Goal: Check status: Check status

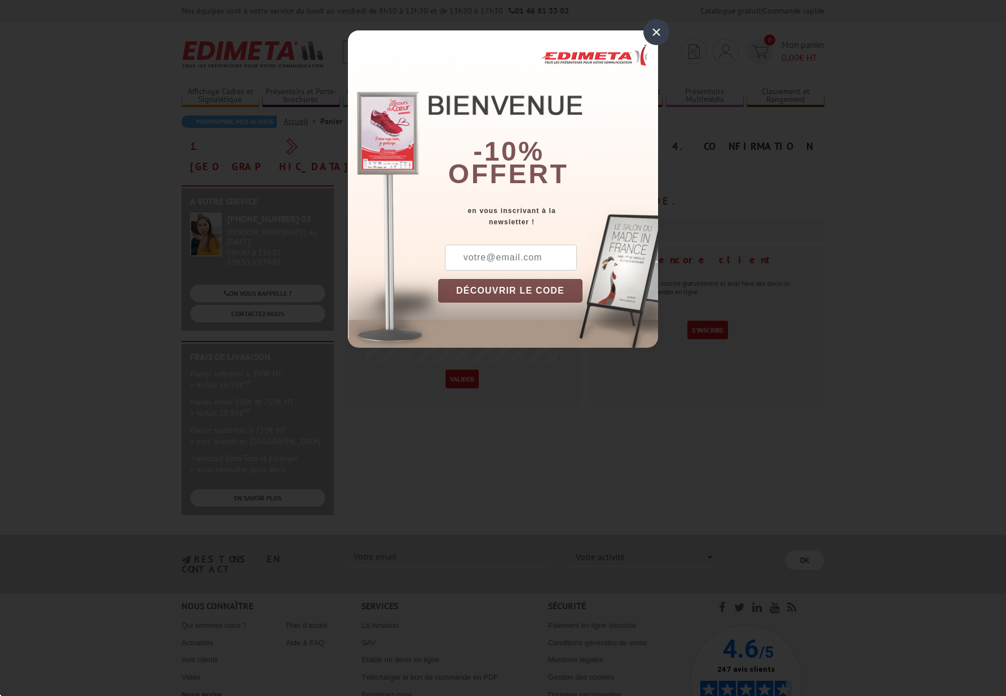
scroll to position [1, 0]
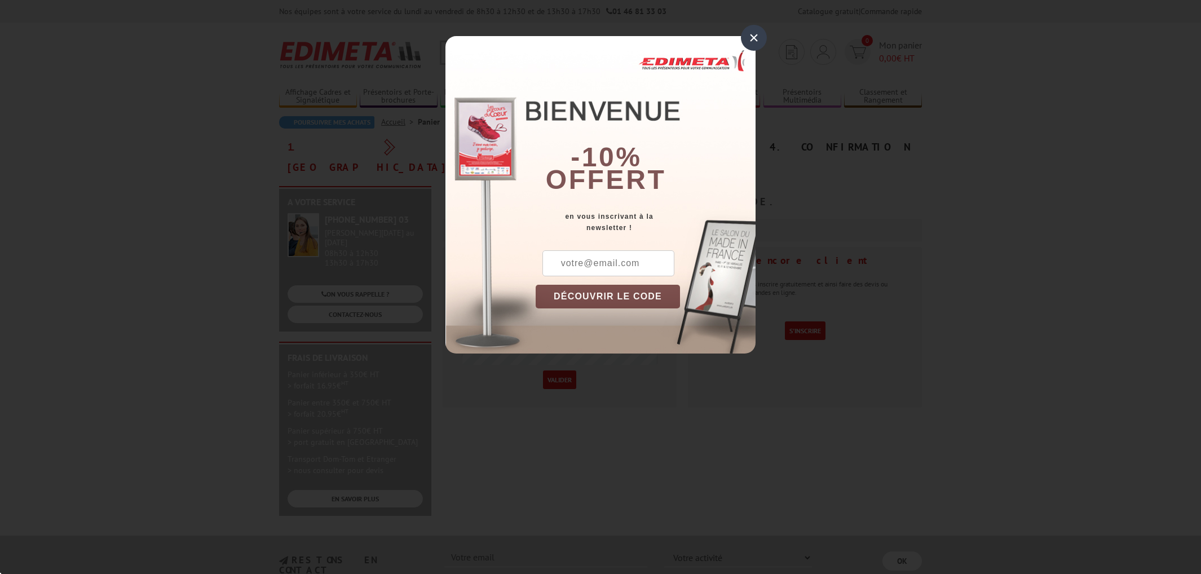
scroll to position [1, 0]
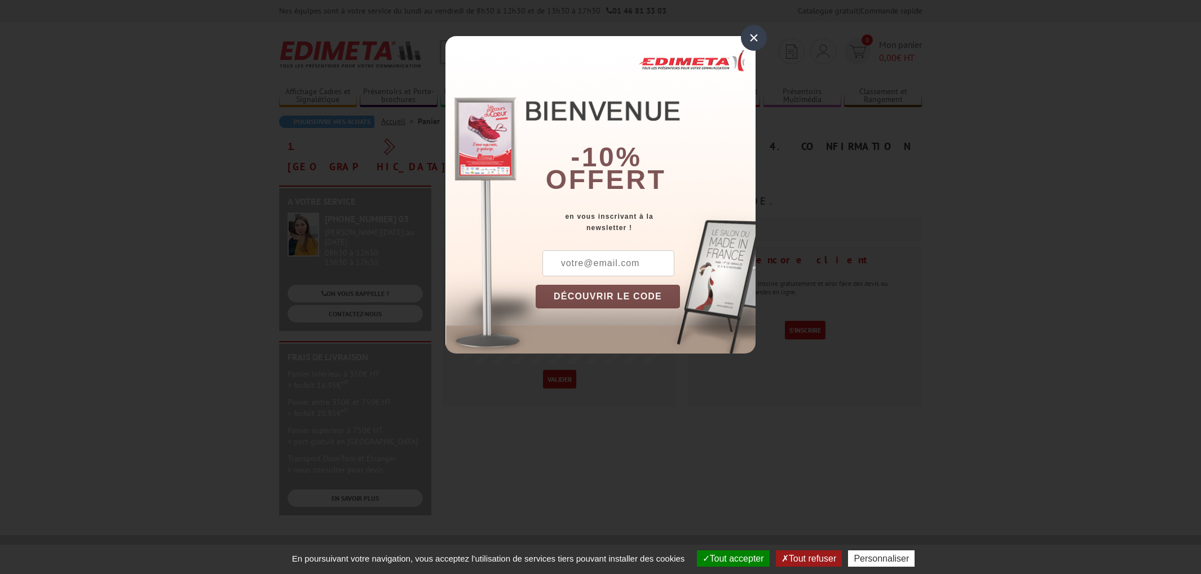
type input "jmm@azuredicom.fr"
drag, startPoint x: 952, startPoint y: 325, endPoint x: 941, endPoint y: 323, distance: 10.9
click at [951, 325] on div "× -10% offert en vous inscrivant à la newsletter ! DÉCOUVRIR LE CODE Copier le …" at bounding box center [600, 185] width 1201 height 370
click at [750, 41] on div "×" at bounding box center [754, 38] width 26 height 26
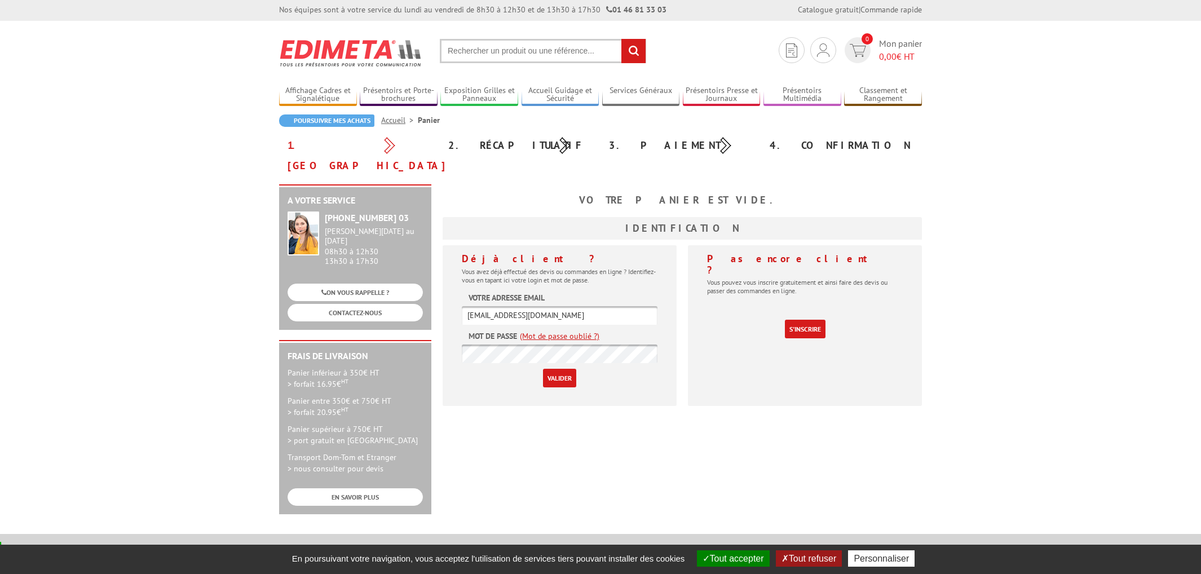
scroll to position [6, 0]
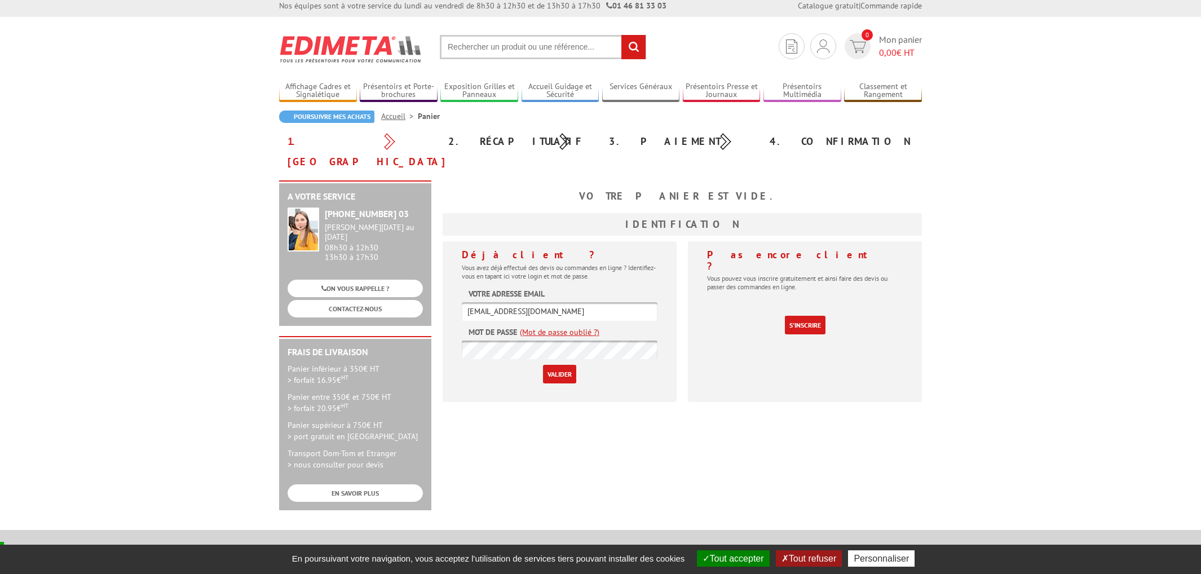
click at [563, 365] on input "Valider" at bounding box center [559, 374] width 33 height 19
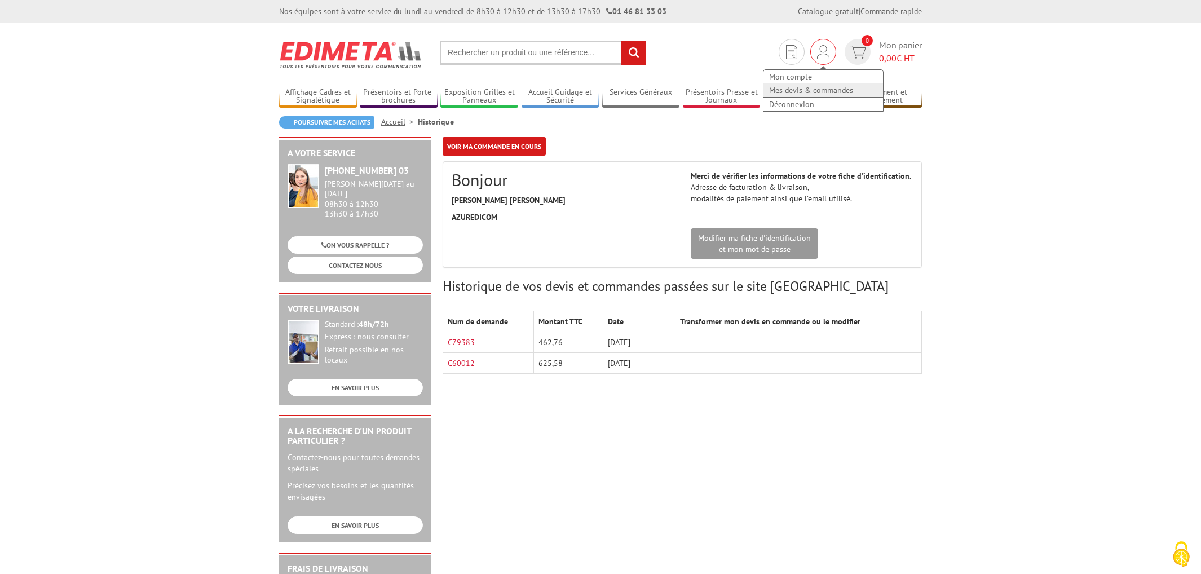
click at [794, 90] on link "Mes devis & commandes" at bounding box center [823, 90] width 120 height 14
click at [458, 343] on link "C79383" at bounding box center [461, 342] width 27 height 10
